Goal: Task Accomplishment & Management: Complete application form

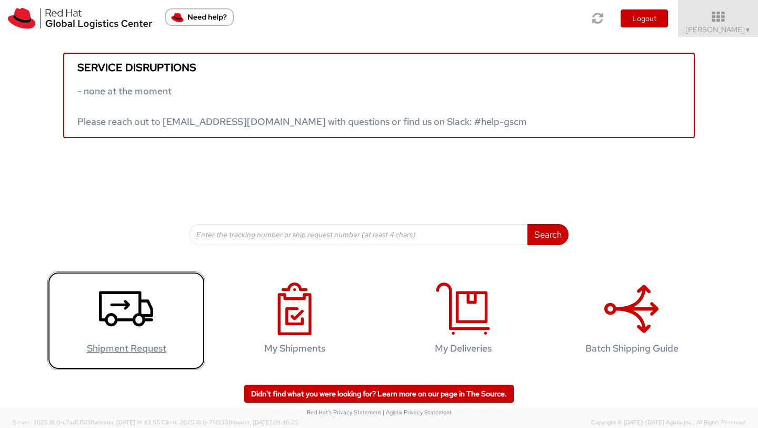
click at [134, 338] on link "Shipment Request" at bounding box center [126, 320] width 158 height 98
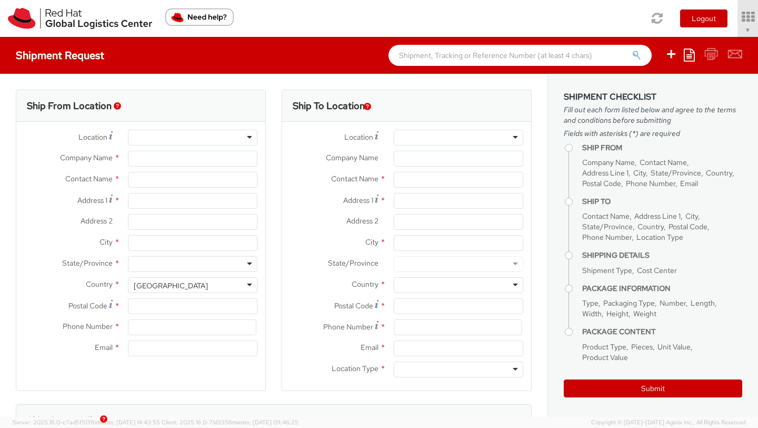
select select "522"
select select
click at [166, 136] on div at bounding box center [193, 138] width 130 height 16
click at [247, 141] on div at bounding box center [193, 138] width 130 height 16
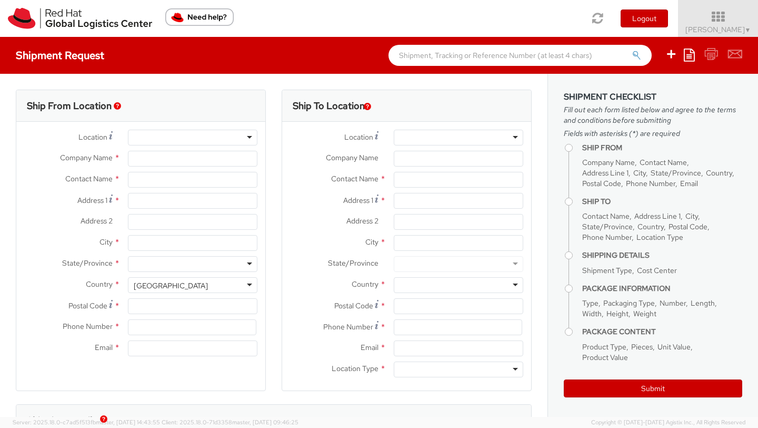
click at [245, 136] on div at bounding box center [193, 138] width 130 height 16
type input "Red Hat SRL"
type input "[PERSON_NAME]"
type input "Via Gustavo Fara 26"
type input "MILAN"
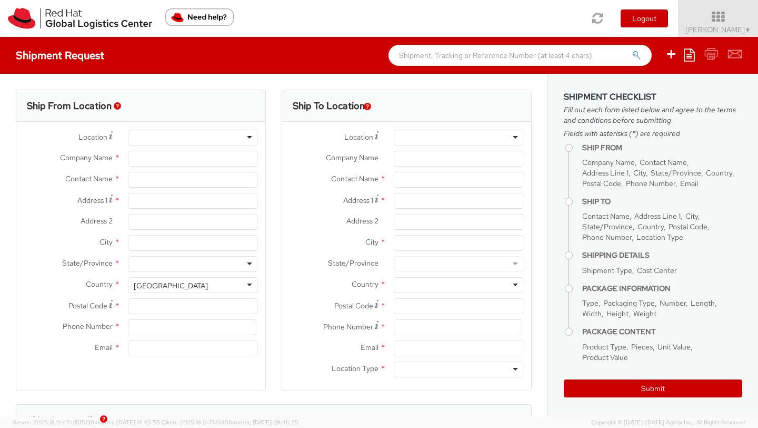
type input "20124"
type input "39 02 360 47601"
type input "vmordent@redhat.com"
select select "CM"
select select "KGS"
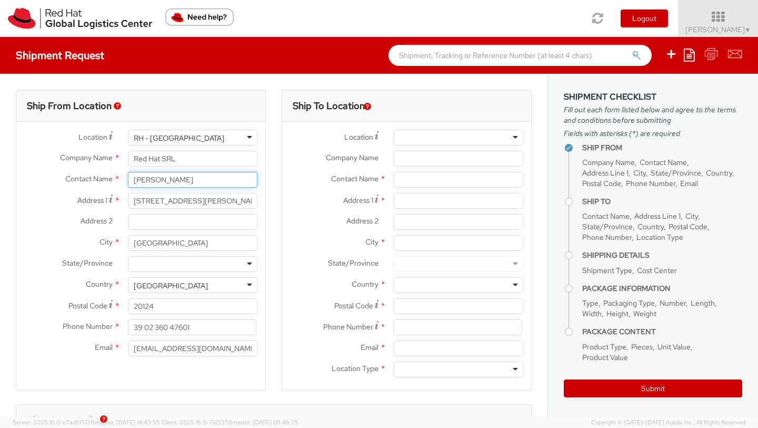
click at [189, 187] on input "[PERSON_NAME]" at bounding box center [193, 180] width 130 height 16
click at [421, 135] on div at bounding box center [459, 138] width 130 height 16
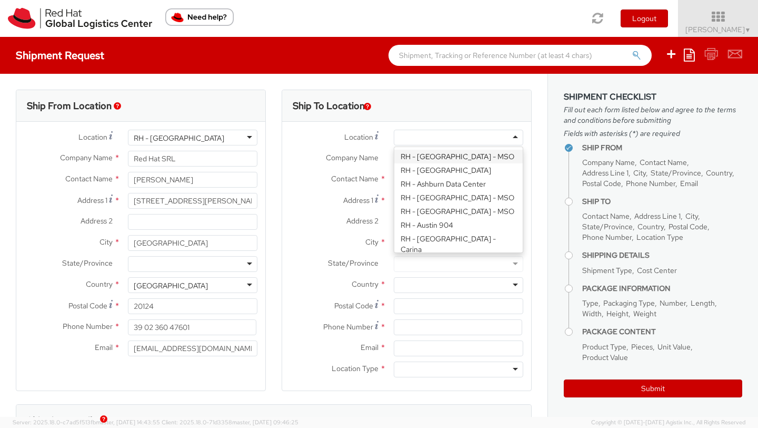
click at [376, 157] on label "Company Name *" at bounding box center [334, 158] width 104 height 14
click at [394, 157] on input "Company Name *" at bounding box center [459, 159] width 130 height 16
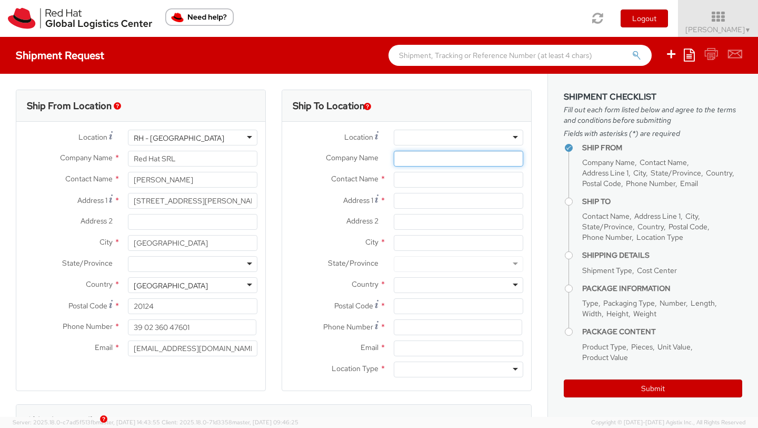
paste input "Circolo Unificato dell'Esercito VR"
click at [394, 161] on input "Circolo Unificato dell'Esercito VR" at bounding box center [459, 159] width 130 height 16
type input "Circolo Unificato dell'Esercito VR"
click at [410, 182] on input "text" at bounding box center [459, 180] width 130 height 16
click at [433, 183] on input "Carmen MAnser" at bounding box center [459, 180] width 130 height 16
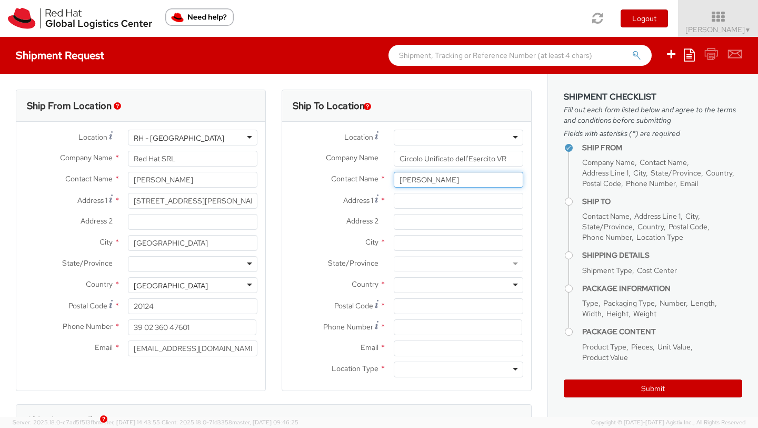
type input "Carmen Manser"
click at [401, 327] on input at bounding box center [458, 327] width 128 height 16
paste input "+39 375 818 1855"
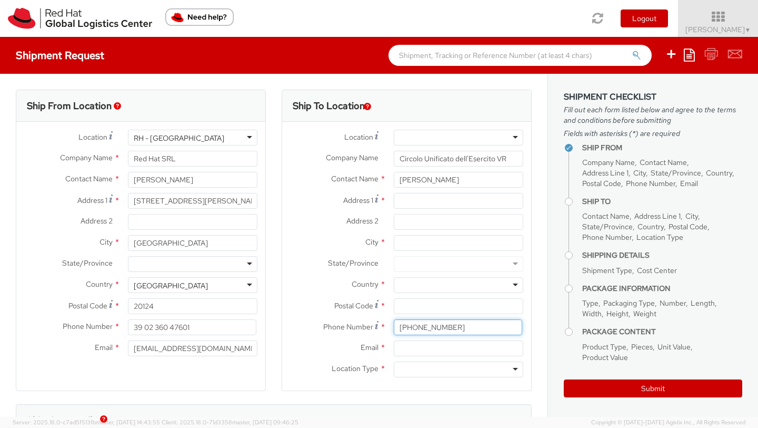
click at [410, 328] on input "+39 375 818 1855" at bounding box center [458, 327] width 128 height 16
type input "375 818 1855"
click at [413, 347] on input "Email *" at bounding box center [459, 348] width 130 height 16
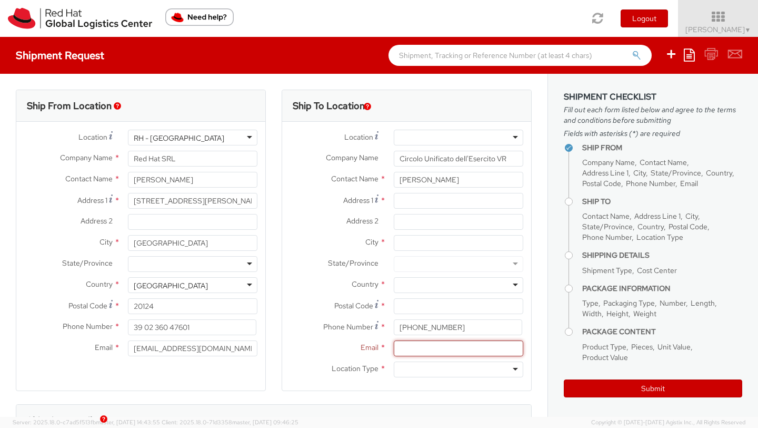
paste input "nikla.lazzari@kiratech.it"
type input "nikla.lazzari@kiratech.it"
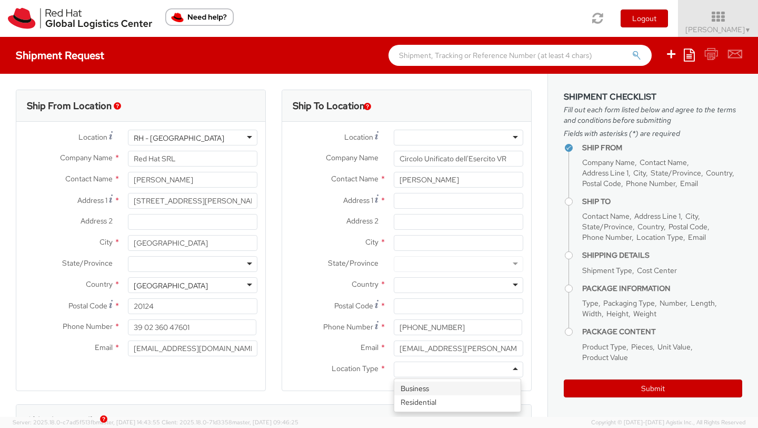
click at [394, 376] on div at bounding box center [459, 369] width 130 height 16
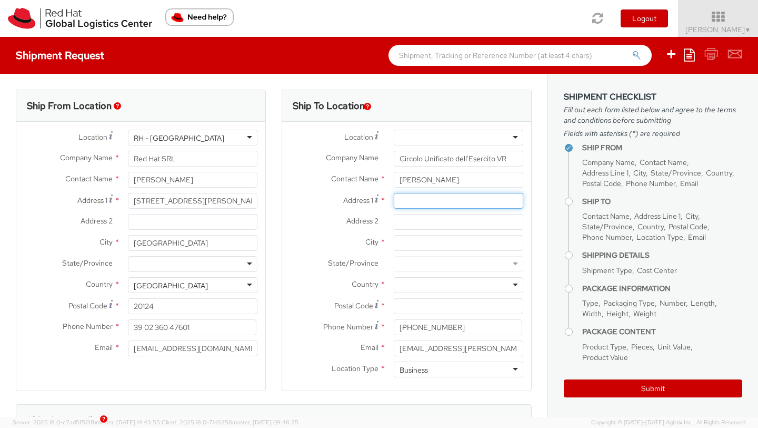
click at [414, 203] on input "Address 1 *" at bounding box center [459, 201] width 130 height 16
click at [404, 225] on input "Address 2 *" at bounding box center [459, 222] width 130 height 16
click at [462, 202] on input "Via Castelvecchio" at bounding box center [459, 201] width 130 height 16
type input "Via Castelvecchio 4"
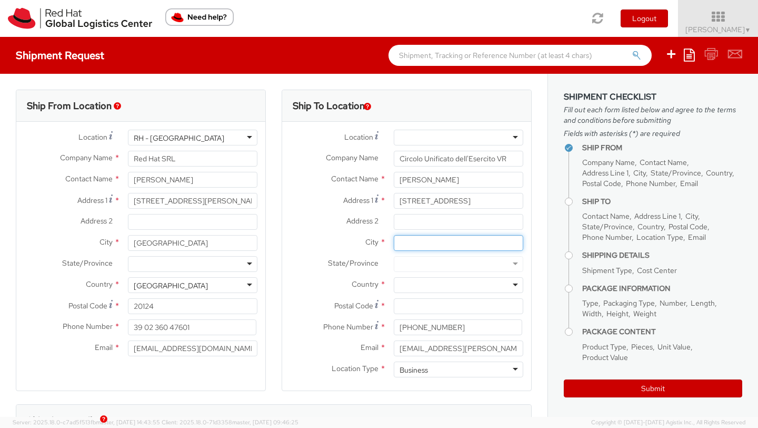
click at [404, 247] on input "City *" at bounding box center [459, 243] width 130 height 16
paste input "4, 37121 Verona VR"
drag, startPoint x: 402, startPoint y: 244, endPoint x: 387, endPoint y: 244, distance: 15.8
click at [387, 244] on div "4, 37121 Verona VR" at bounding box center [458, 243] width 145 height 16
drag, startPoint x: 412, startPoint y: 244, endPoint x: 387, endPoint y: 244, distance: 25.3
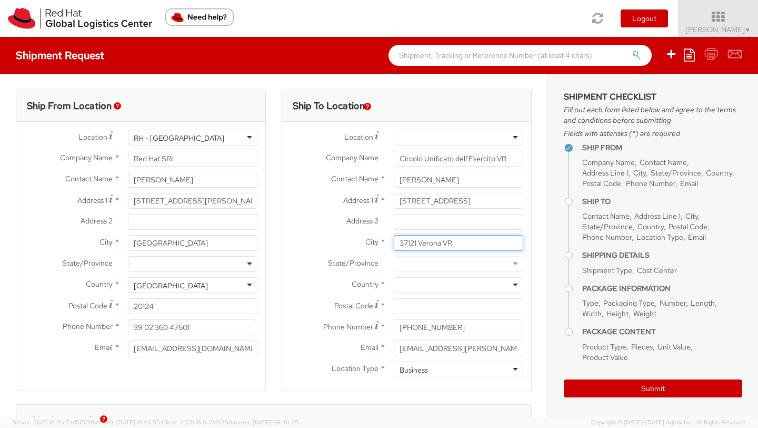
click at [387, 244] on div "37121 Verona VR" at bounding box center [458, 243] width 145 height 16
type input "Verona VR"
click at [394, 306] on input "Postal Code *" at bounding box center [459, 306] width 130 height 16
paste input "37121"
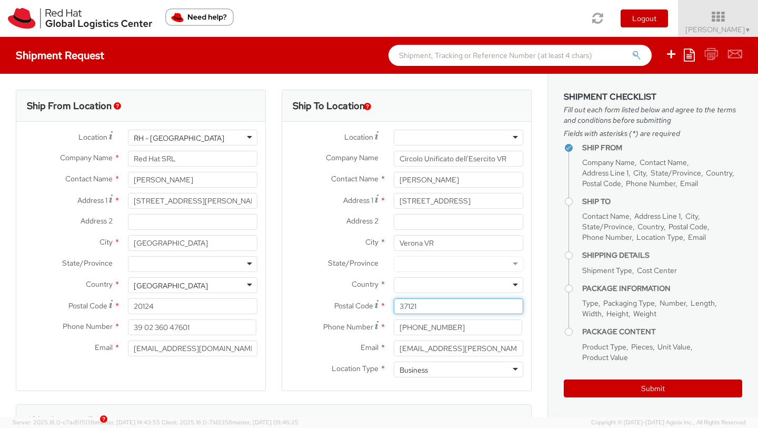
type input "37121"
click at [398, 244] on input "Verona VR" at bounding box center [459, 243] width 130 height 16
click at [396, 243] on input "Verona VR" at bounding box center [459, 243] width 130 height 16
click at [431, 243] on input "Verona VR" at bounding box center [459, 243] width 130 height 16
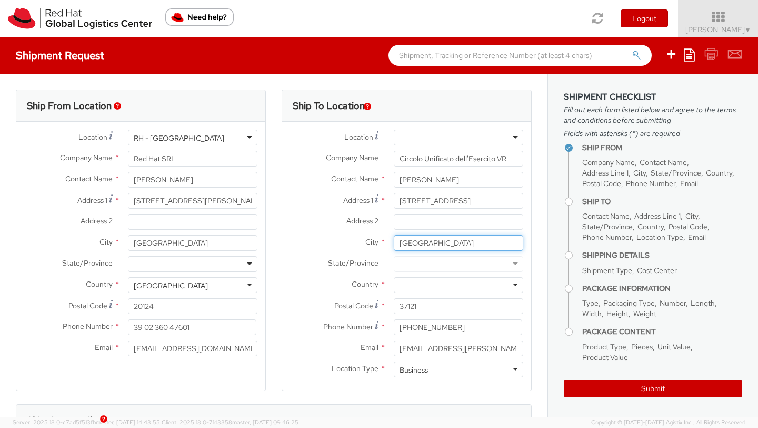
type input "Verona"
click at [407, 284] on div at bounding box center [459, 285] width 130 height 16
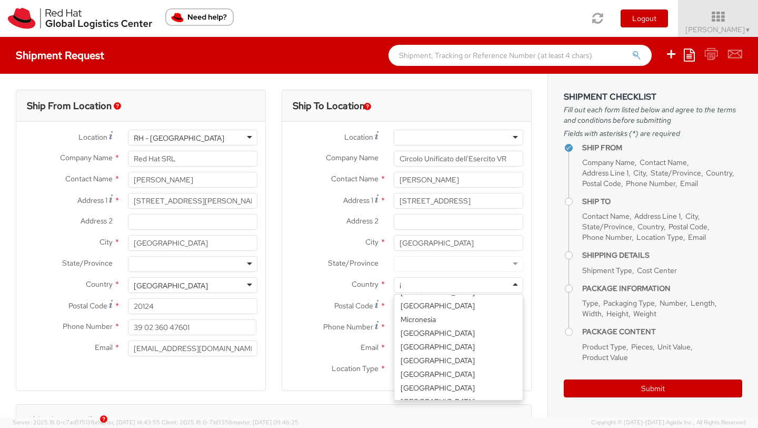
scroll to position [3, 0]
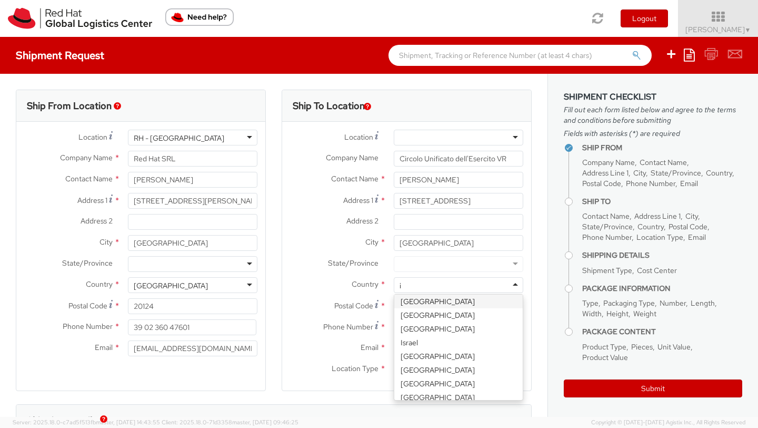
type input "it"
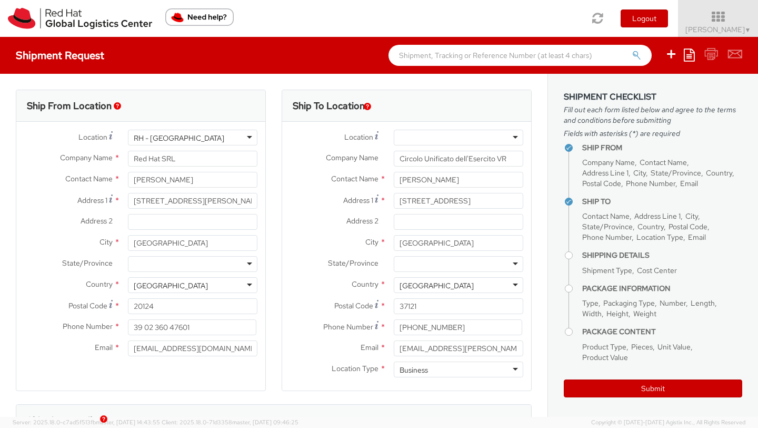
scroll to position [0, 0]
click at [437, 264] on div at bounding box center [459, 264] width 130 height 16
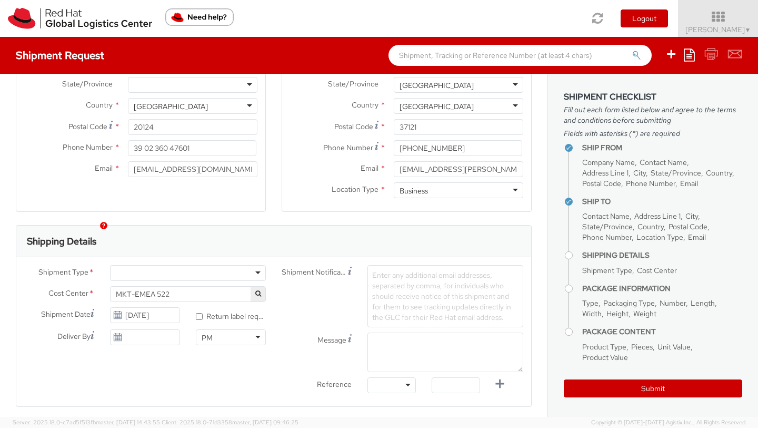
scroll to position [193, 0]
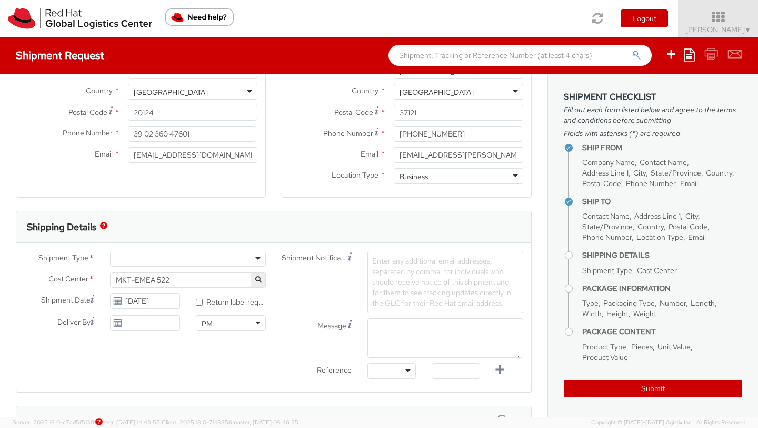
click at [256, 260] on div at bounding box center [188, 259] width 156 height 16
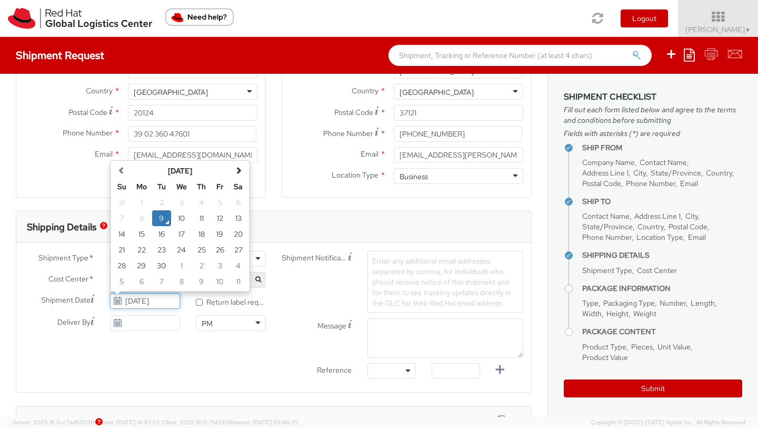
click at [143, 302] on input "09/09/2025" at bounding box center [145, 301] width 70 height 16
click at [174, 221] on td "10" at bounding box center [181, 218] width 21 height 16
type input "09/10/2025"
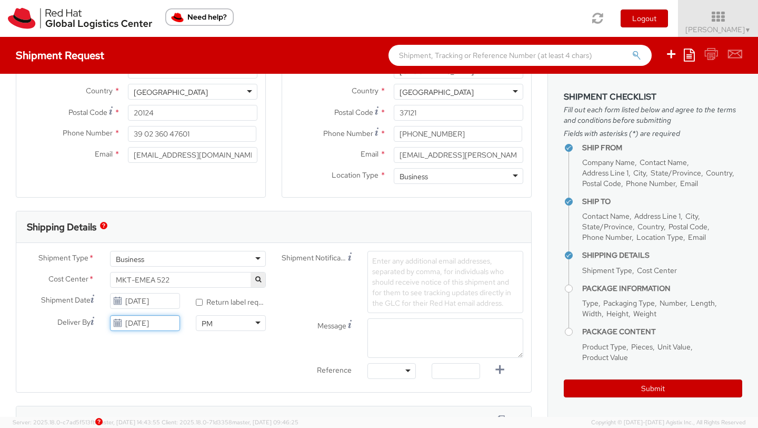
click at [131, 323] on input "09/09/2025" at bounding box center [145, 323] width 70 height 16
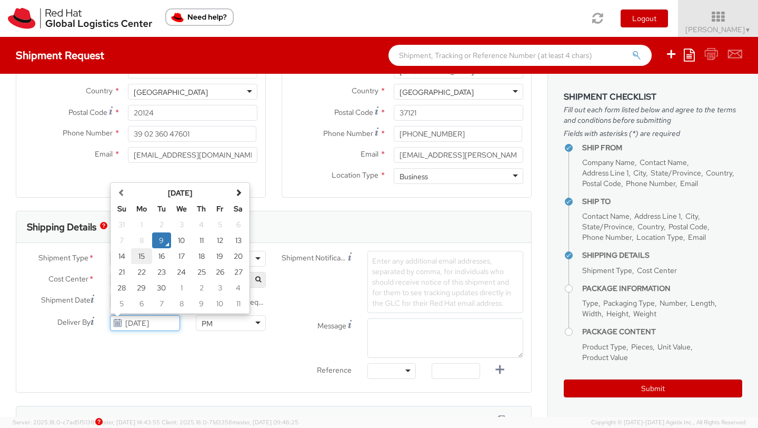
click at [138, 256] on td "15" at bounding box center [141, 256] width 21 height 16
type input "09/15/2025"
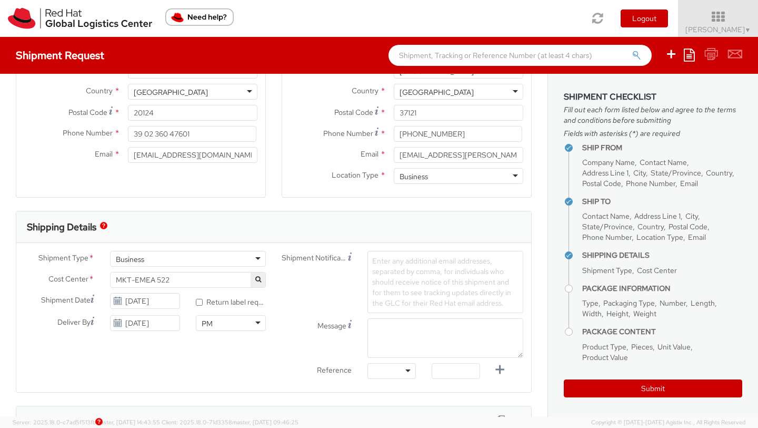
click at [250, 323] on div "PM" at bounding box center [231, 323] width 70 height 16
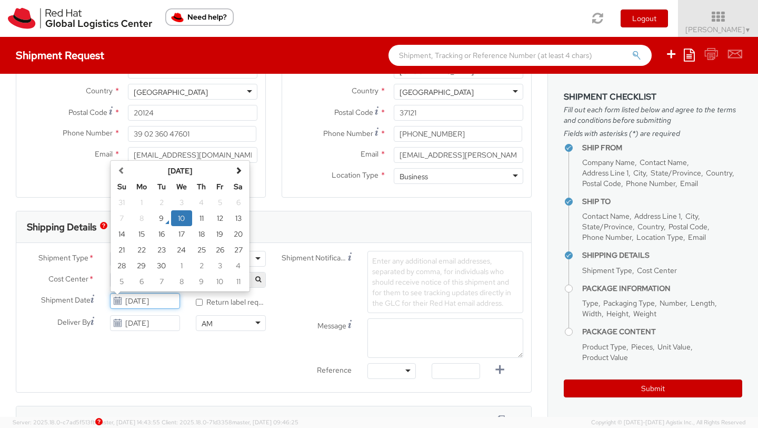
click at [149, 302] on input "09/10/2025" at bounding box center [145, 301] width 70 height 16
click at [198, 221] on td "11" at bounding box center [201, 218] width 19 height 16
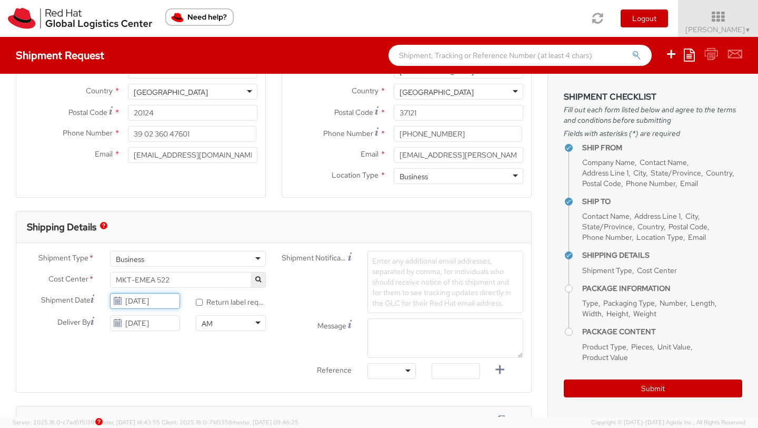
click at [161, 298] on input "09/11/2025" at bounding box center [145, 301] width 70 height 16
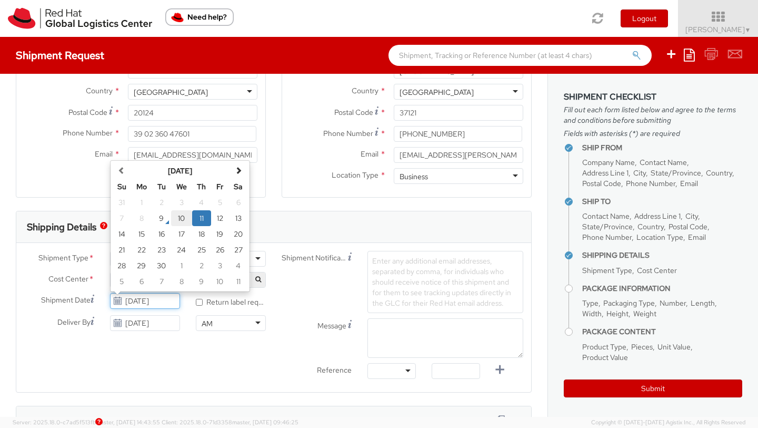
click at [179, 222] on td "10" at bounding box center [181, 218] width 21 height 16
type input "09/10/2025"
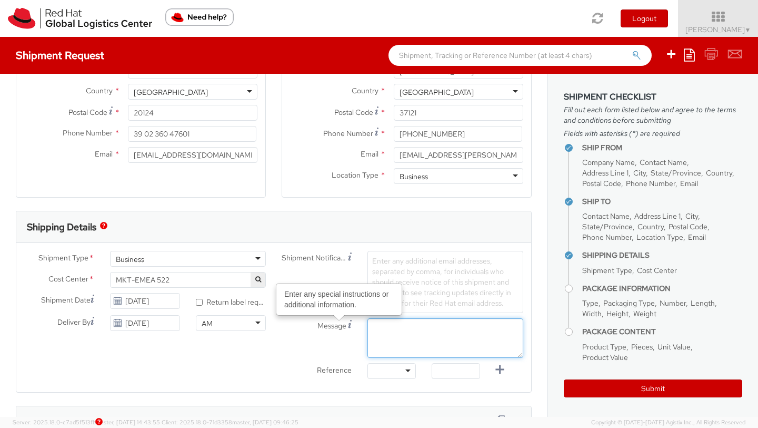
click at [402, 328] on textarea "Message Enter any special instructions or additional information." at bounding box center [446, 337] width 156 height 39
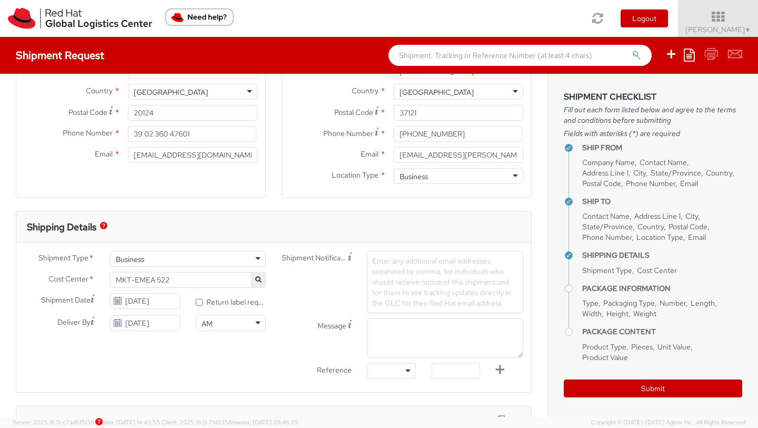
click at [342, 324] on label "Message" at bounding box center [317, 324] width 86 height 13
click at [368, 324] on textarea "Message" at bounding box center [446, 337] width 156 height 39
click at [348, 324] on use at bounding box center [350, 324] width 4 height 8
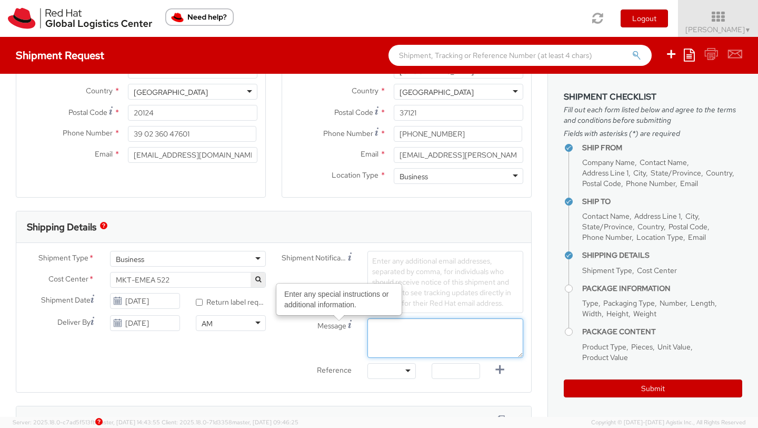
click at [368, 324] on textarea "Message Enter any special instructions or additional information." at bounding box center [446, 337] width 156 height 39
click at [423, 329] on textarea "Evento Kiratech - Materiale Red Hat" at bounding box center [446, 337] width 156 height 39
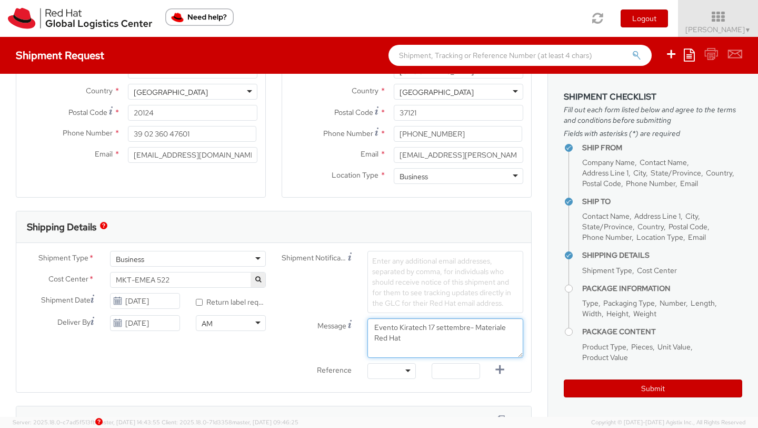
drag, startPoint x: 417, startPoint y: 338, endPoint x: 363, endPoint y: 330, distance: 54.4
click at [368, 330] on textarea "Evento Kiratech 17 settembre- Materiale Red Hat" at bounding box center [446, 337] width 156 height 39
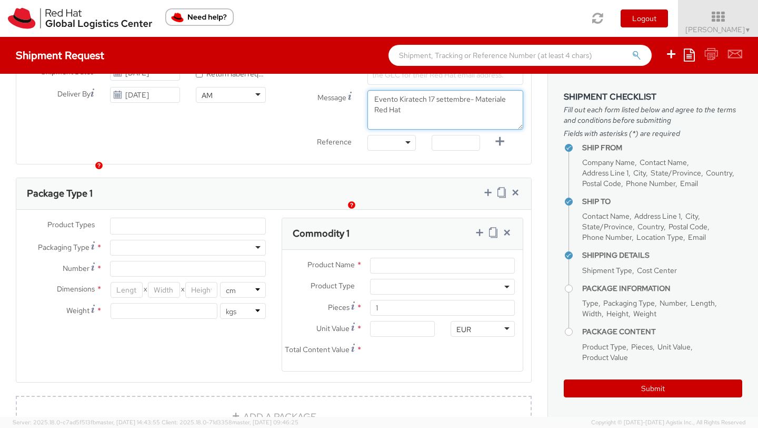
scroll to position [464, 0]
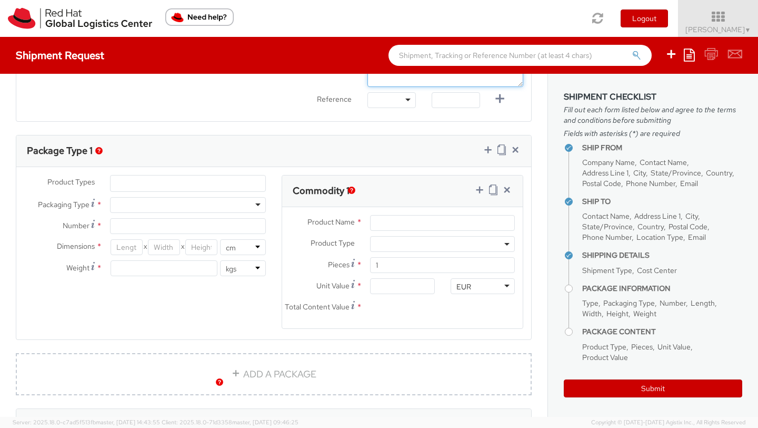
type textarea "Evento Kiratech 17 settembre- Materiale Red Hat"
click at [245, 183] on ul at bounding box center [188, 183] width 155 height 16
click at [253, 183] on ul at bounding box center [188, 183] width 155 height 16
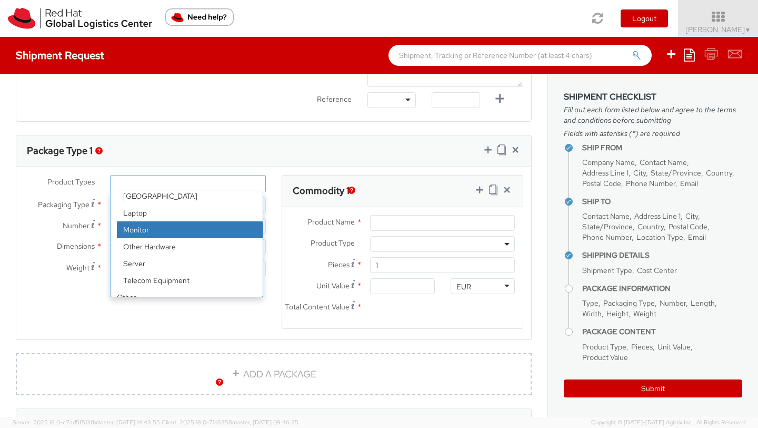
scroll to position [46, 0]
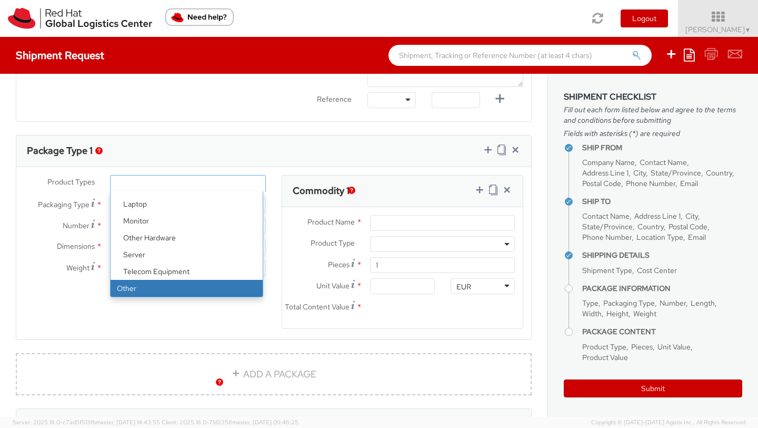
select select "OTHER"
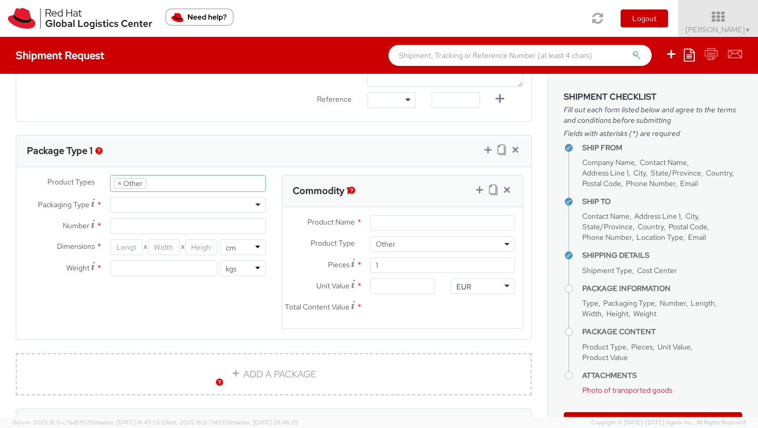
click at [246, 205] on div at bounding box center [188, 205] width 156 height 16
click at [173, 230] on input "Number *" at bounding box center [188, 226] width 156 height 16
type input "1"
click at [148, 273] on input "number" at bounding box center [164, 268] width 107 height 16
type input "12"
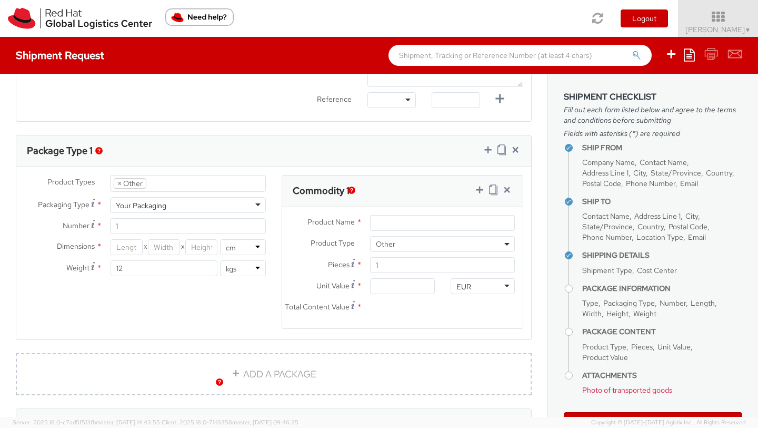
click at [172, 300] on div "Product Types * Documents Docking Station Laptop Monitor Other Hardware Server …" at bounding box center [273, 258] width 515 height 167
click at [134, 247] on input "number" at bounding box center [127, 247] width 32 height 16
click at [165, 250] on input "number" at bounding box center [164, 247] width 32 height 16
type input "58"
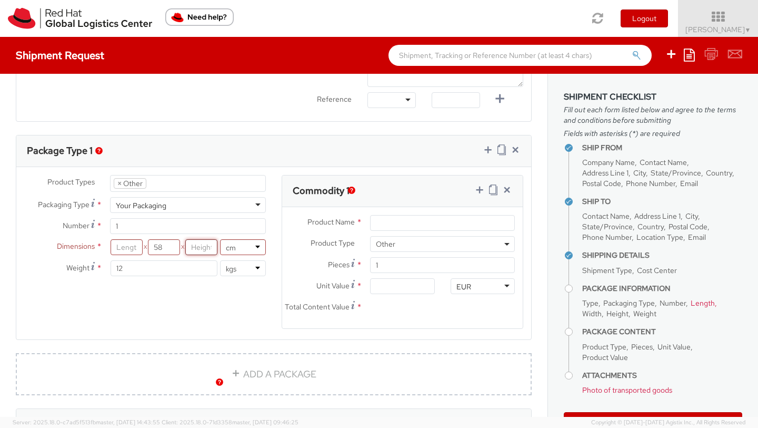
click at [195, 250] on input "number" at bounding box center [201, 247] width 32 height 16
type input "23"
click at [127, 245] on input "number" at bounding box center [127, 247] width 32 height 16
type input "40"
drag, startPoint x: 119, startPoint y: 269, endPoint x: 127, endPoint y: 269, distance: 7.9
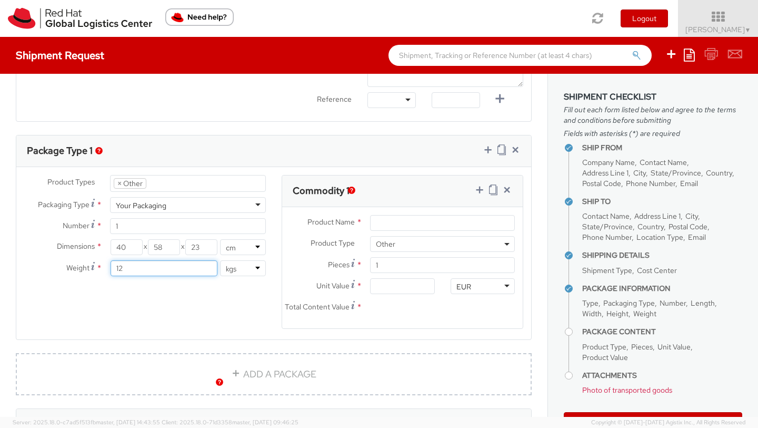
click at [127, 269] on input "12" at bounding box center [164, 268] width 107 height 16
type input "13"
click at [139, 312] on div "Product Types * Documents Docking Station Laptop Monitor Other Hardware Server …" at bounding box center [273, 258] width 515 height 167
click at [403, 229] on input "Product Name *" at bounding box center [442, 223] width 145 height 16
type input "N"
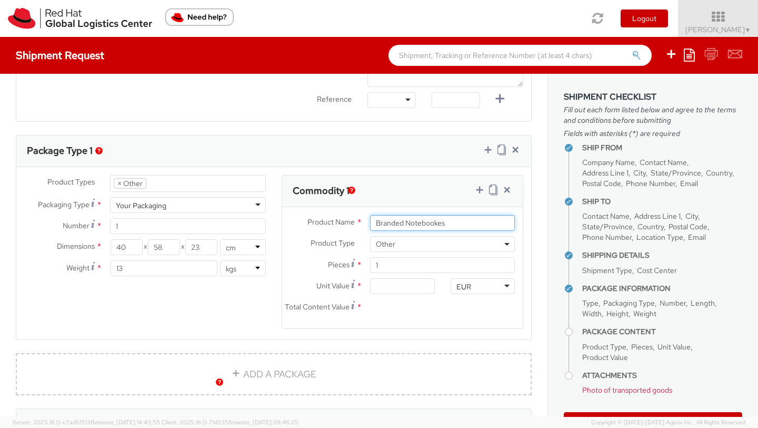
type input "Branded Notebookes"
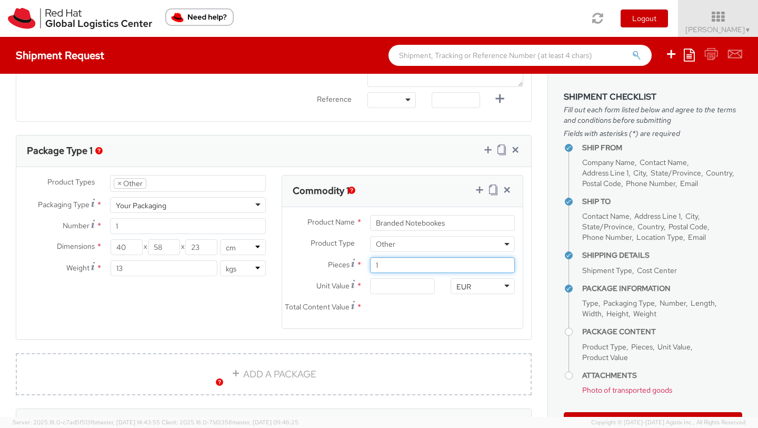
click at [379, 265] on input "1" at bounding box center [442, 265] width 145 height 16
type input "0.00"
type input "50"
click at [370, 289] on input "0.00" at bounding box center [402, 286] width 64 height 16
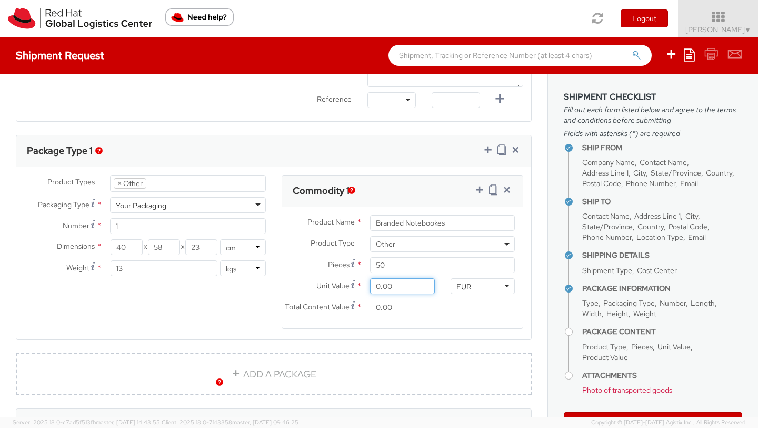
type input "3.00"
type input "150.00"
click at [392, 320] on div "Total Content Value * 150.00" at bounding box center [362, 309] width 161 height 21
click at [380, 286] on input "3.00" at bounding box center [402, 286] width 64 height 16
type input "3.05"
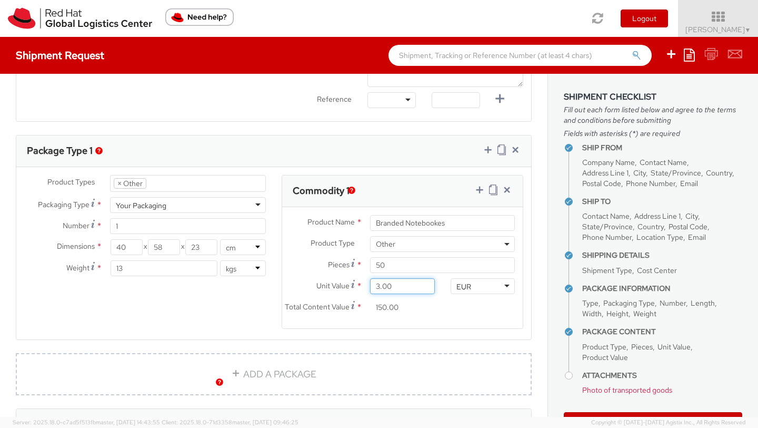
type input "152.50"
type input "35.00"
type input "1,750.00"
type input "3.00"
type input "150.00"
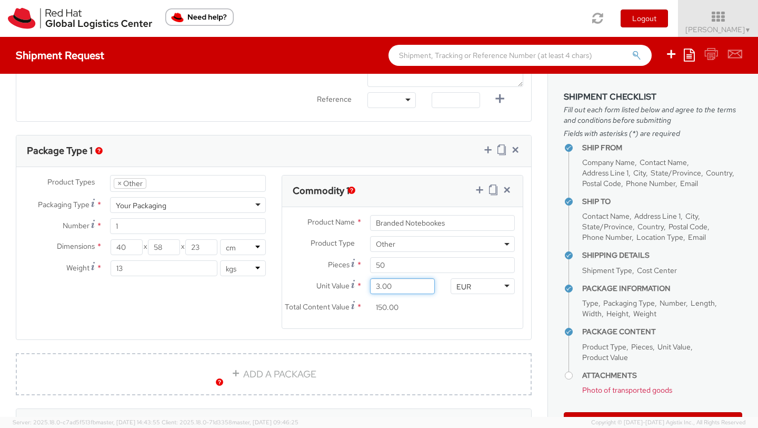
type input "0.00"
type input "3.00"
type input "150.00"
type input "35.00"
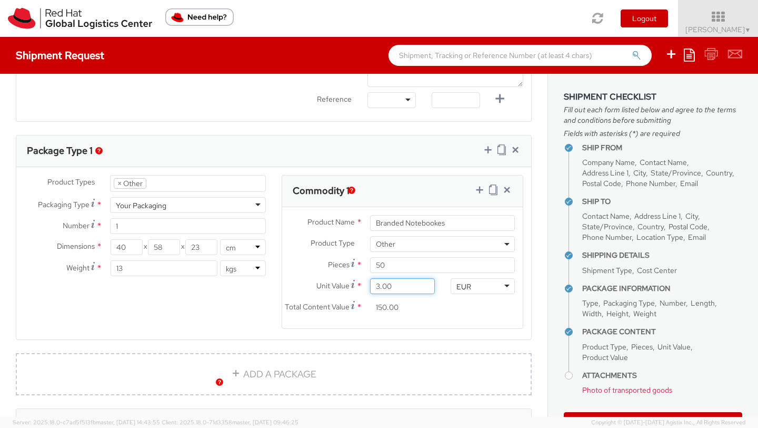
type input "1,750.00"
type input "350.00"
type input "17,500.00"
type input "35.00"
type input "1,750.00"
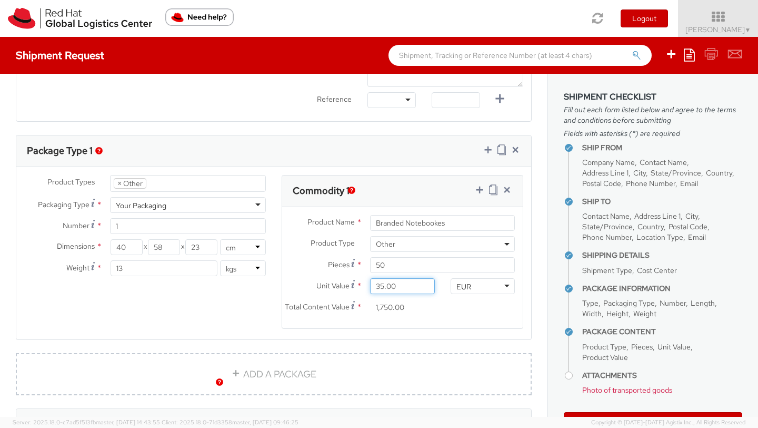
type input "3.00"
type input "150.00"
type input "0.00"
click at [419, 288] on input "Unit Value *" at bounding box center [402, 286] width 64 height 16
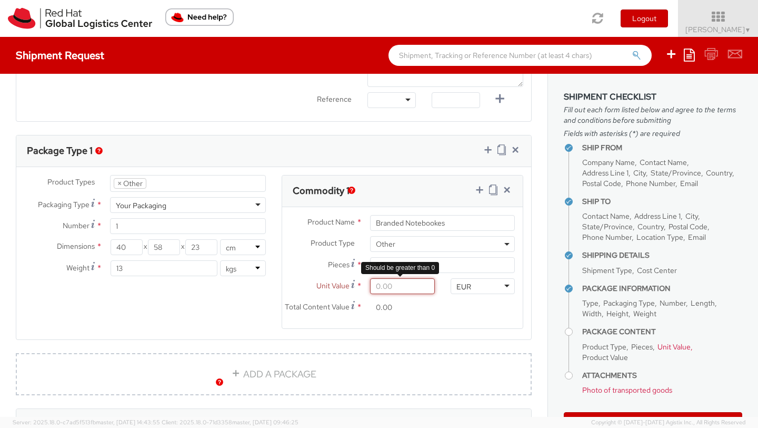
type input "3.00"
type input "150.00"
type input "0.00"
type input "4.00"
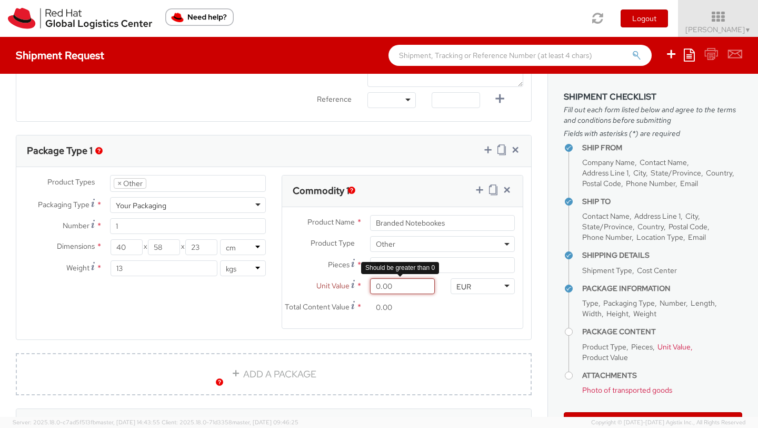
type input "200.00"
click at [437, 320] on div "Total Content Value * 200.00" at bounding box center [402, 309] width 241 height 21
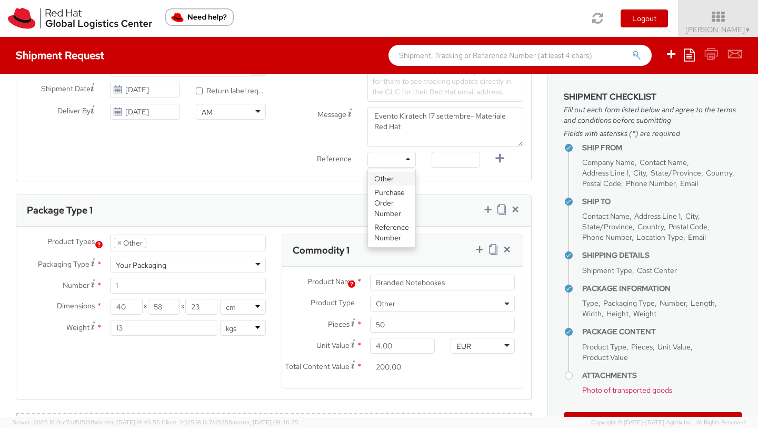
scroll to position [411, 0]
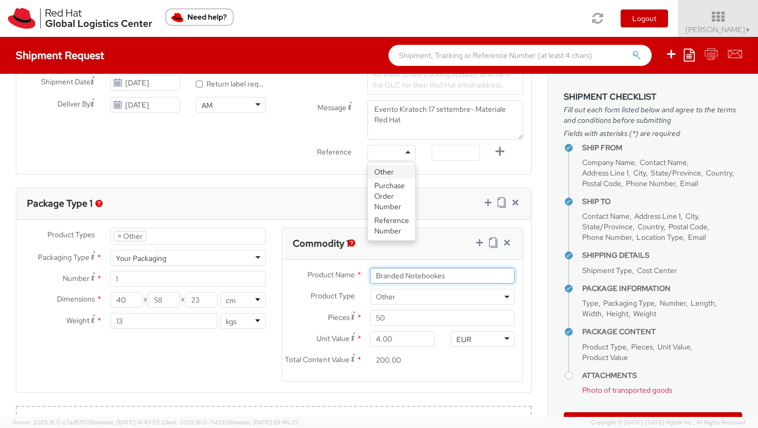
click at [400, 278] on input "Branded Notebookes" at bounding box center [442, 276] width 145 height 16
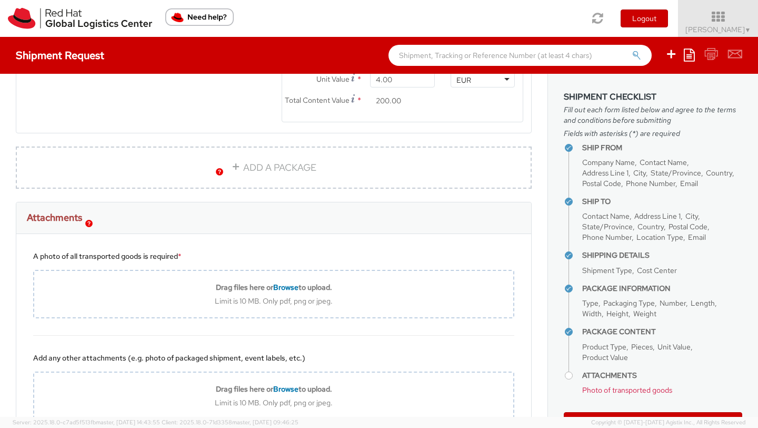
scroll to position [677, 0]
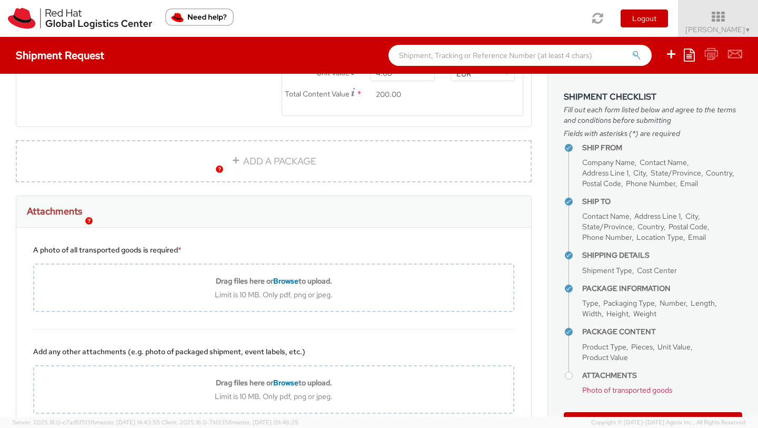
type input "Notebookes"
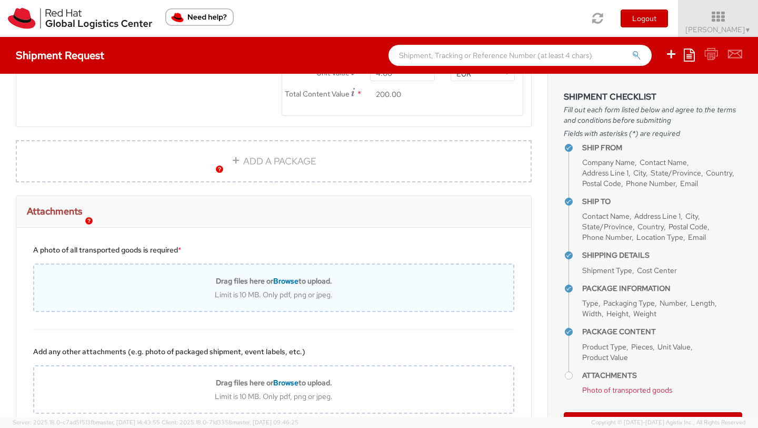
click at [276, 285] on span "Browse" at bounding box center [285, 280] width 25 height 9
click at [281, 285] on span "Browse" at bounding box center [285, 280] width 25 height 9
click at [289, 285] on span "Browse" at bounding box center [285, 280] width 25 height 9
